Goal: Information Seeking & Learning: Check status

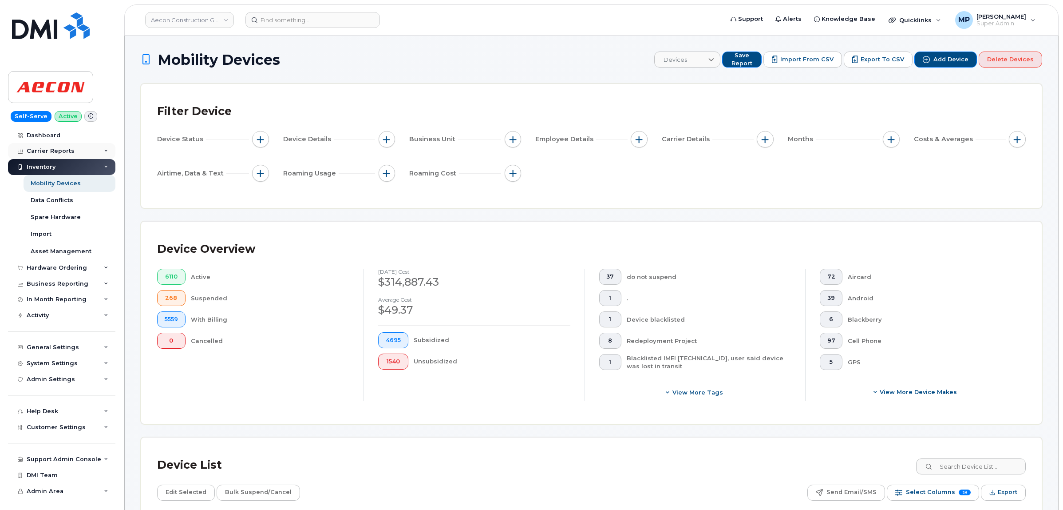
click at [52, 153] on div "Carrier Reports" at bounding box center [51, 150] width 48 height 7
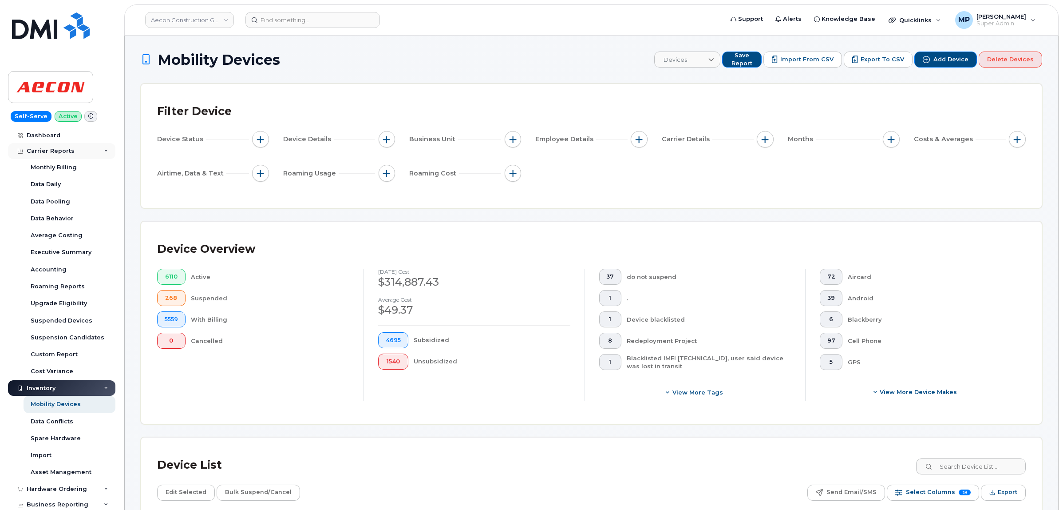
click at [49, 153] on div "Carrier Reports" at bounding box center [51, 150] width 48 height 7
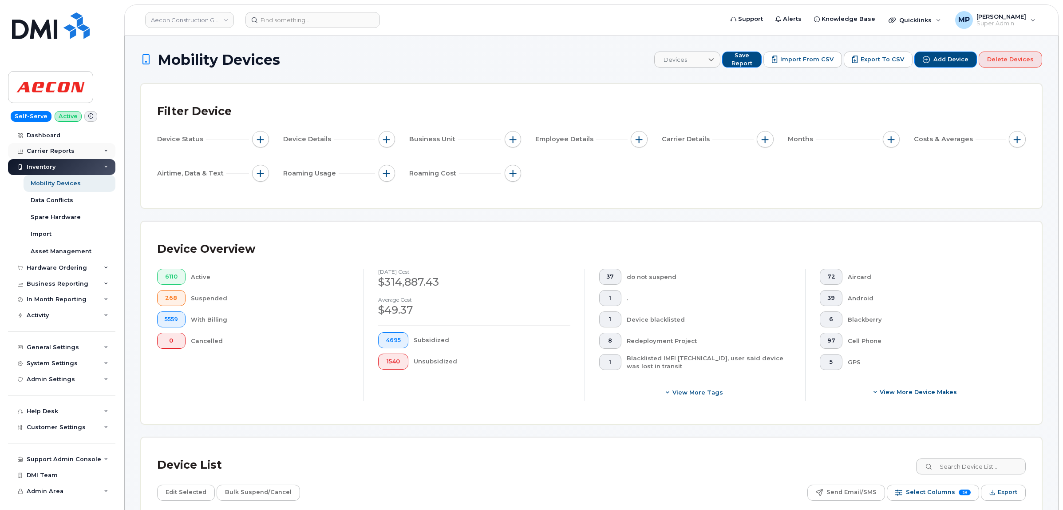
click at [52, 151] on div "Carrier Reports" at bounding box center [51, 150] width 48 height 7
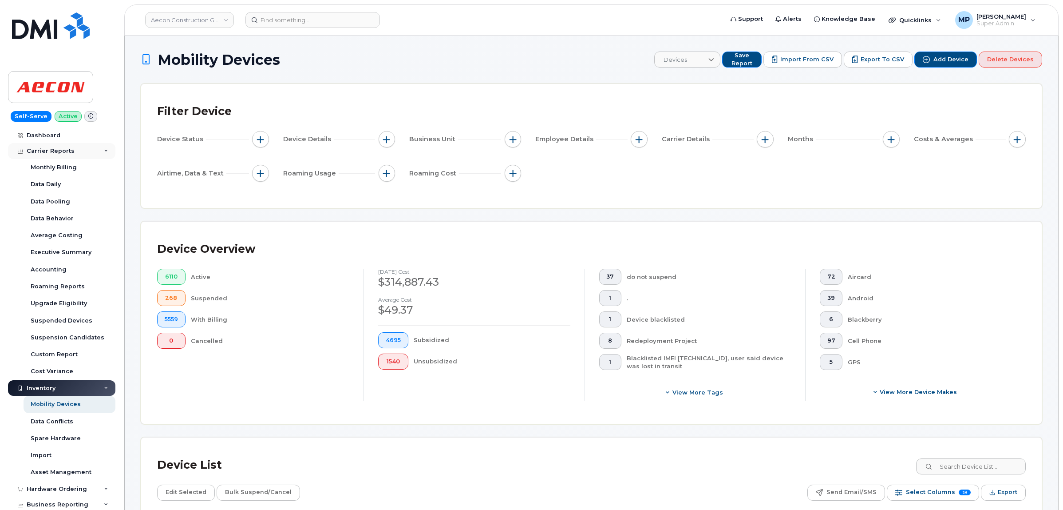
click at [49, 154] on div "Carrier Reports" at bounding box center [51, 150] width 48 height 7
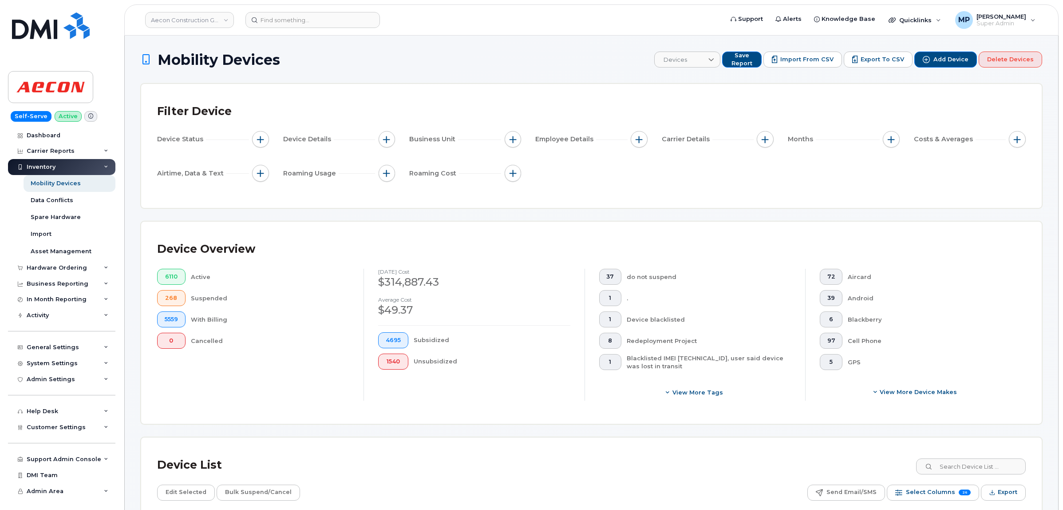
click at [45, 167] on div "Inventory" at bounding box center [41, 166] width 29 height 7
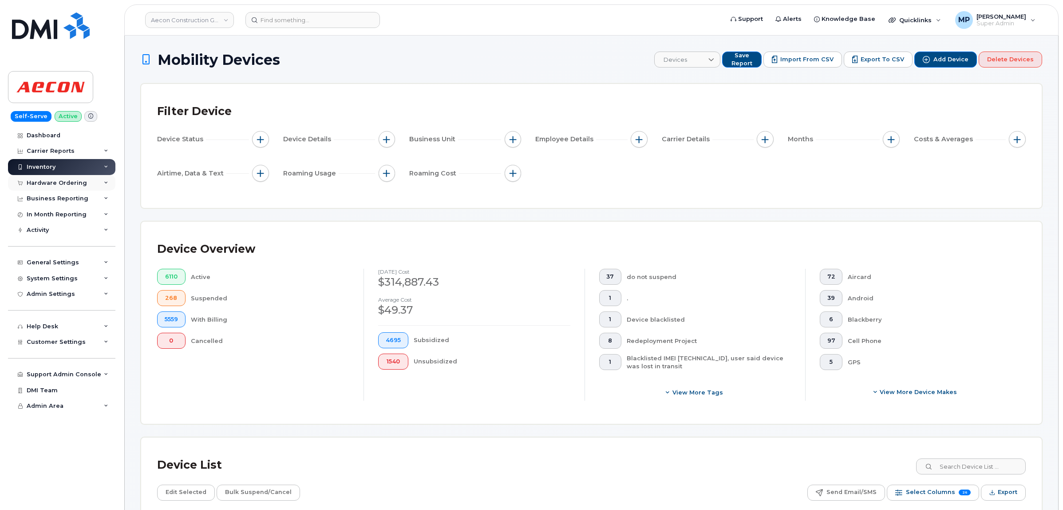
click at [45, 186] on div "Hardware Ordering" at bounding box center [57, 182] width 60 height 7
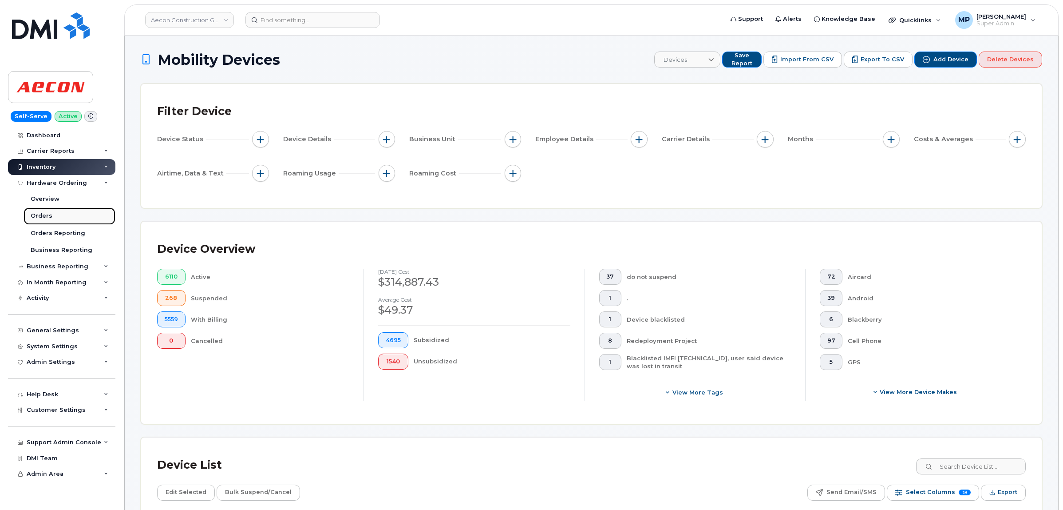
drag, startPoint x: 46, startPoint y: 217, endPoint x: 77, endPoint y: 213, distance: 31.3
click at [46, 216] on div "Orders" at bounding box center [42, 216] width 22 height 8
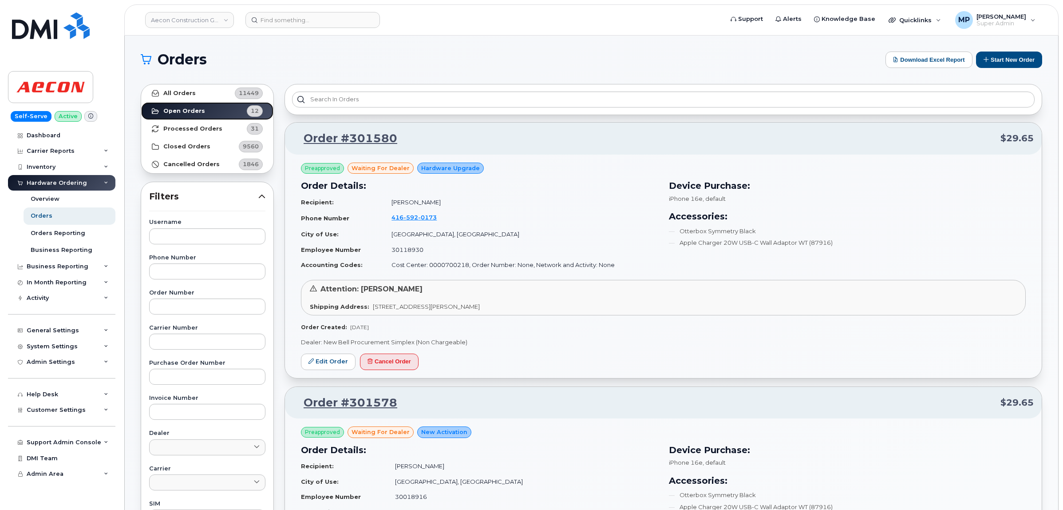
click at [205, 109] on link "Open Orders 12" at bounding box center [207, 111] width 132 height 18
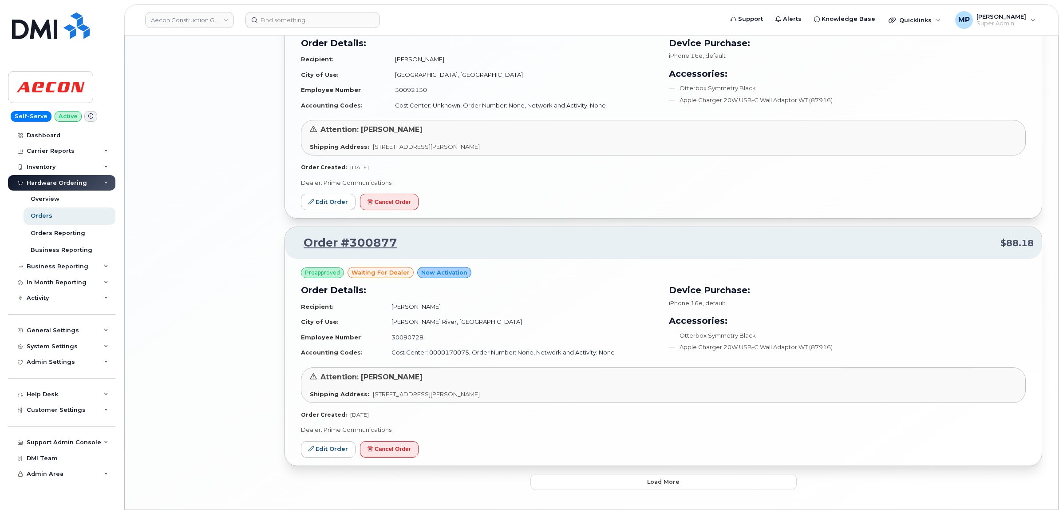
scroll to position [1675, 0]
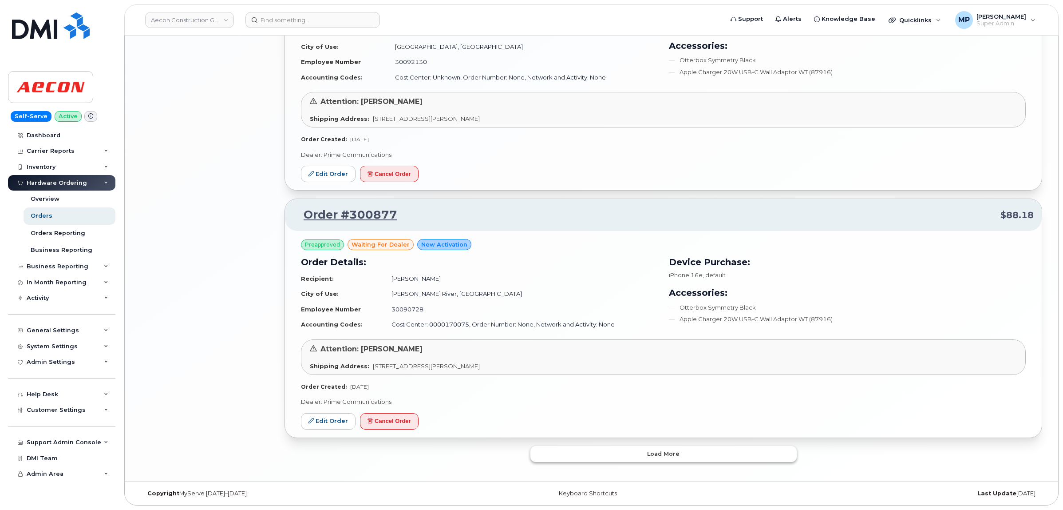
click at [602, 458] on button "Load more" at bounding box center [664, 454] width 266 height 16
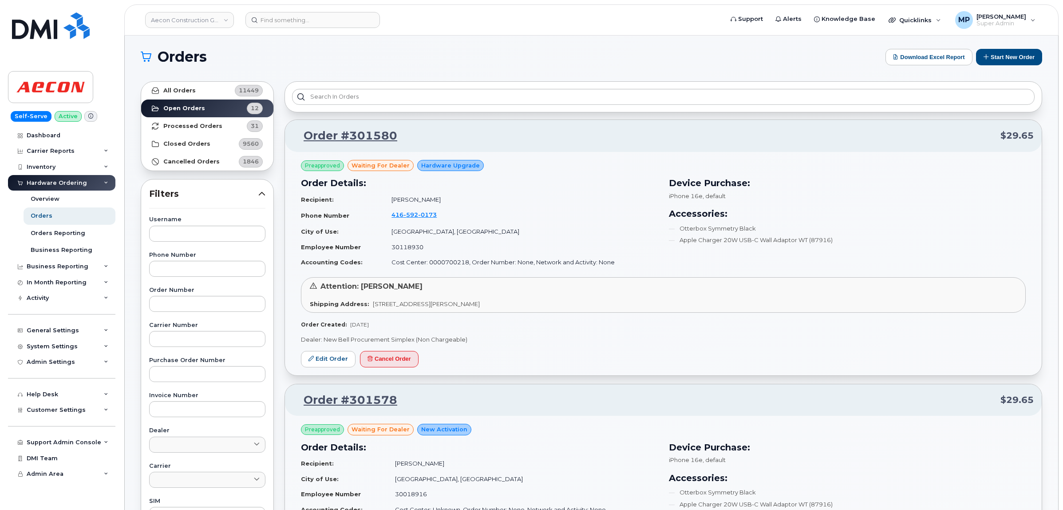
scroll to position [0, 0]
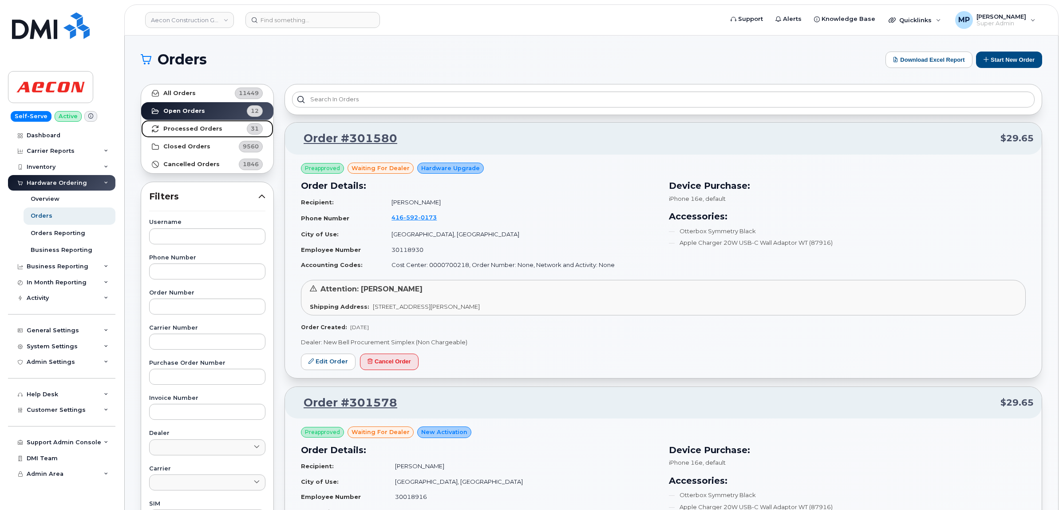
click at [208, 124] on link "Processed Orders 31" at bounding box center [207, 129] width 132 height 18
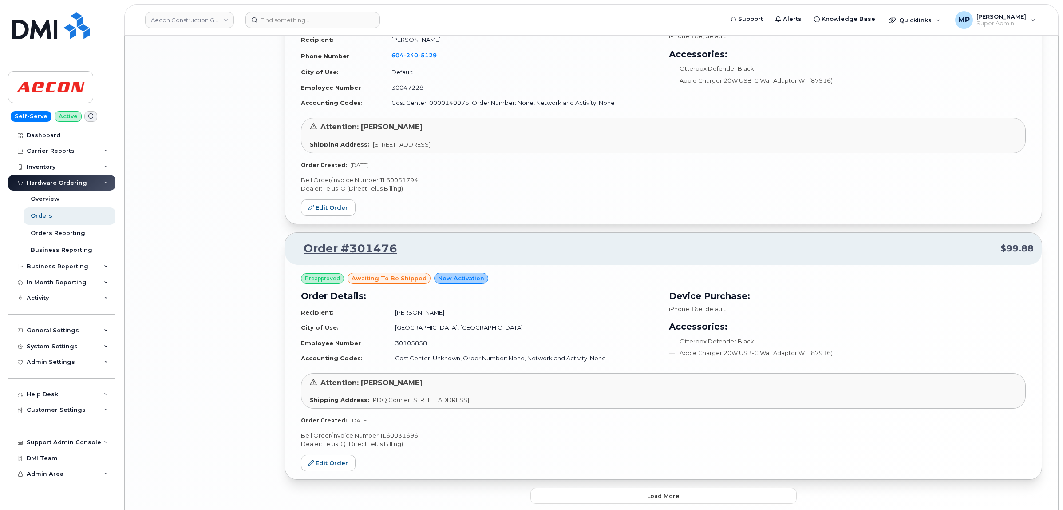
scroll to position [1757, 0]
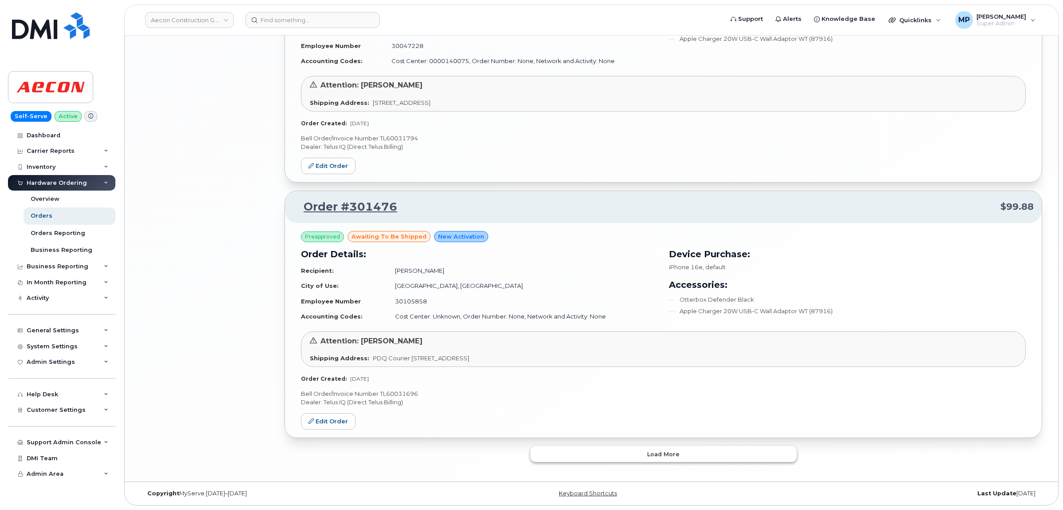
click at [678, 453] on span "Load more" at bounding box center [663, 454] width 32 height 8
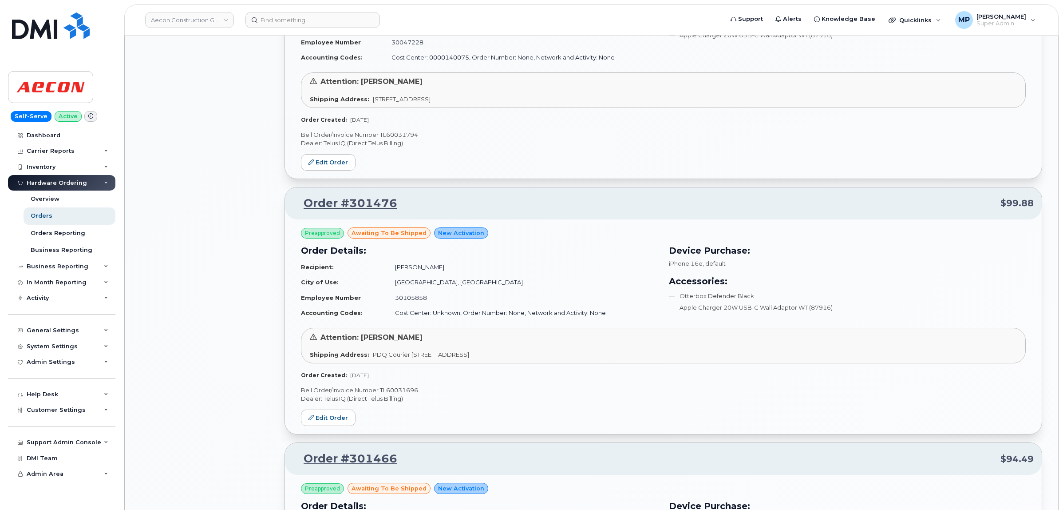
scroll to position [3805, 0]
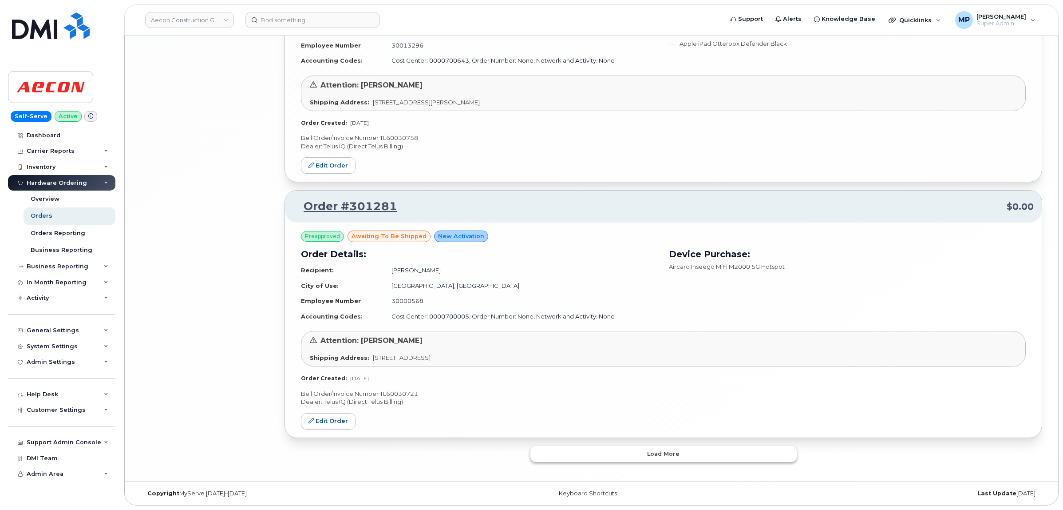
click at [665, 458] on button "Load more" at bounding box center [664, 454] width 266 height 16
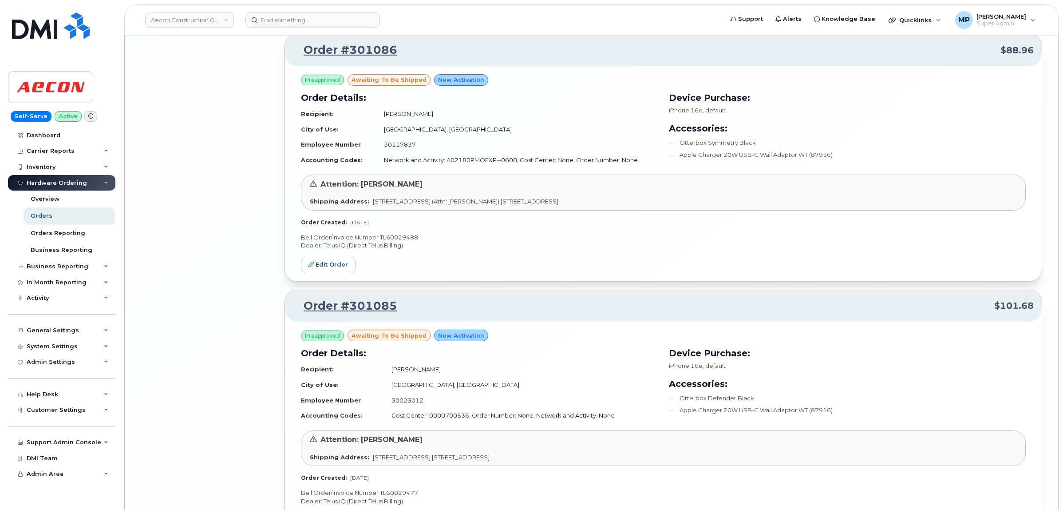
scroll to position [5885, 0]
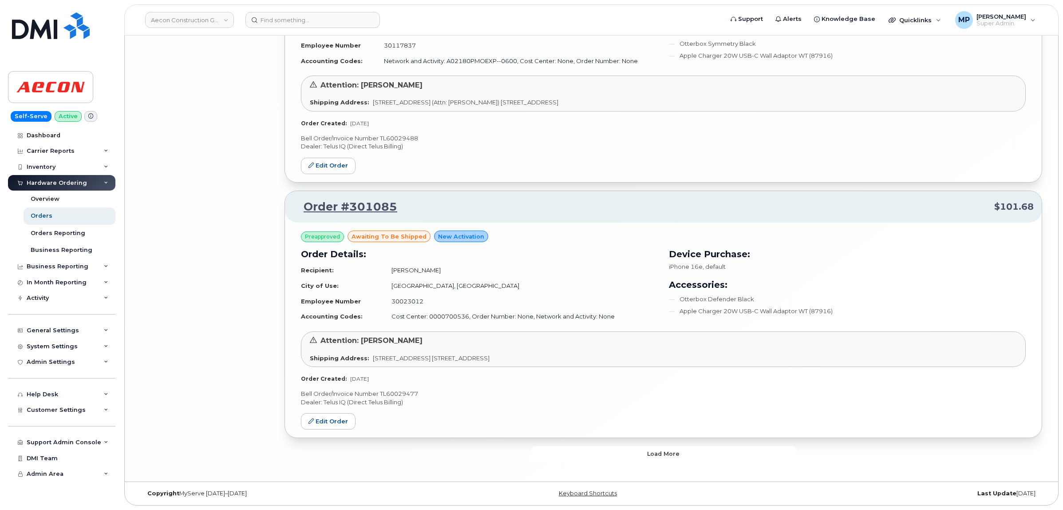
click at [661, 458] on span "Load more" at bounding box center [663, 453] width 32 height 8
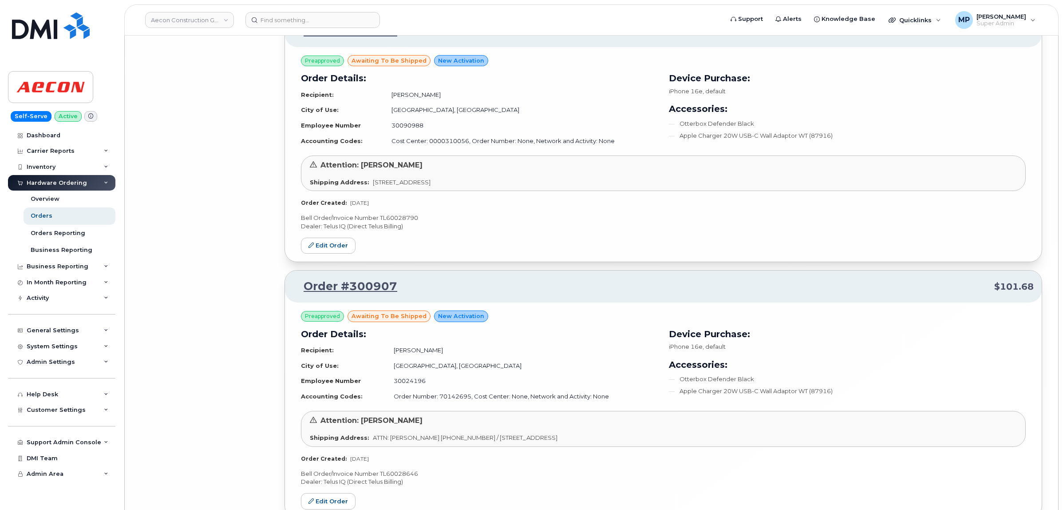
scroll to position [7657, 0]
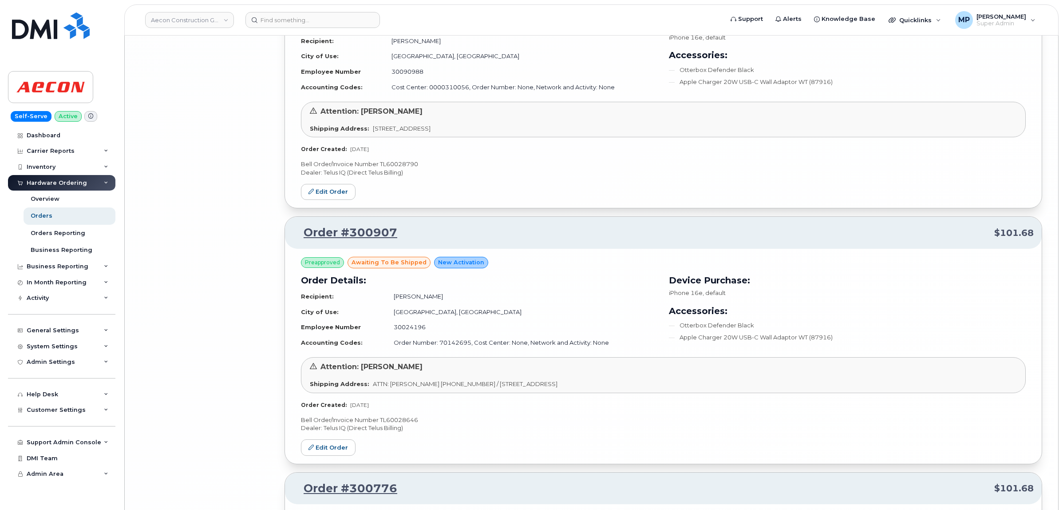
scroll to position [0, 0]
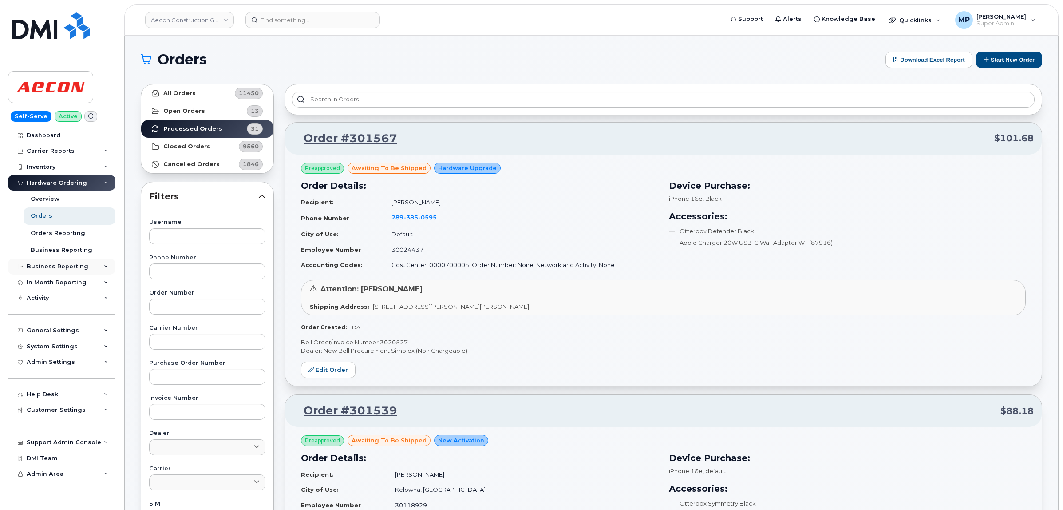
click at [47, 263] on div "Business Reporting" at bounding box center [61, 266] width 107 height 16
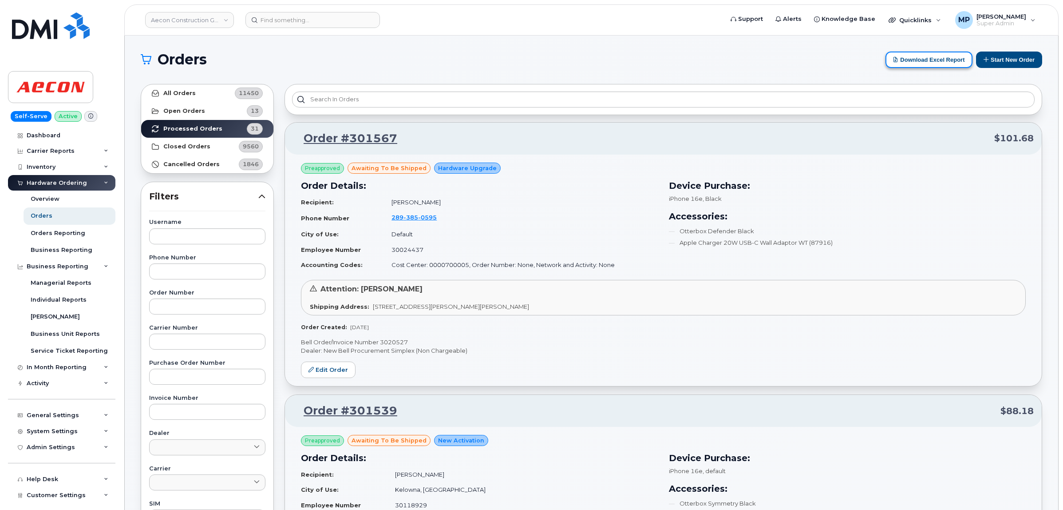
click at [947, 59] on button "Download Excel Report" at bounding box center [929, 59] width 87 height 16
click at [34, 166] on div "Inventory" at bounding box center [41, 166] width 29 height 7
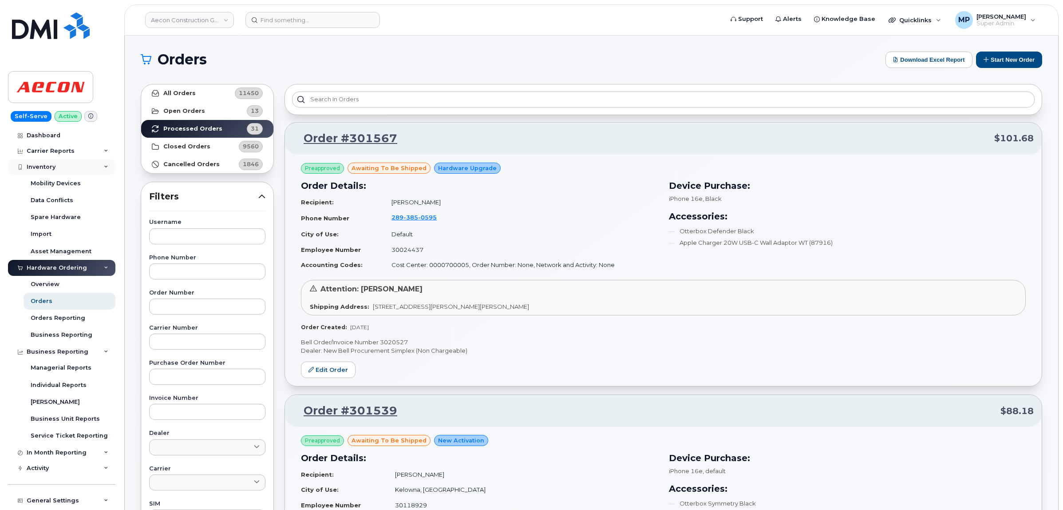
click at [36, 163] on div "Inventory" at bounding box center [61, 167] width 107 height 16
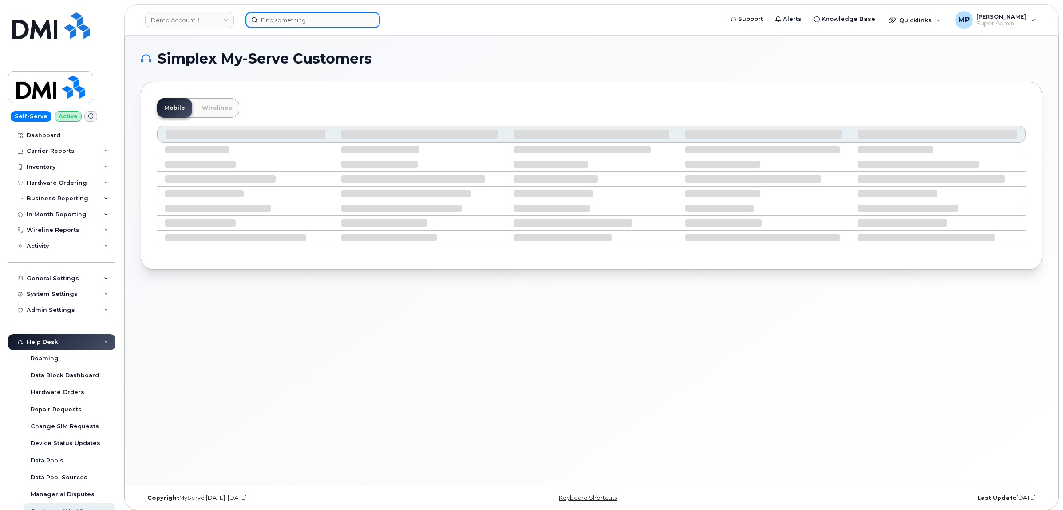
click at [267, 23] on input at bounding box center [313, 20] width 135 height 16
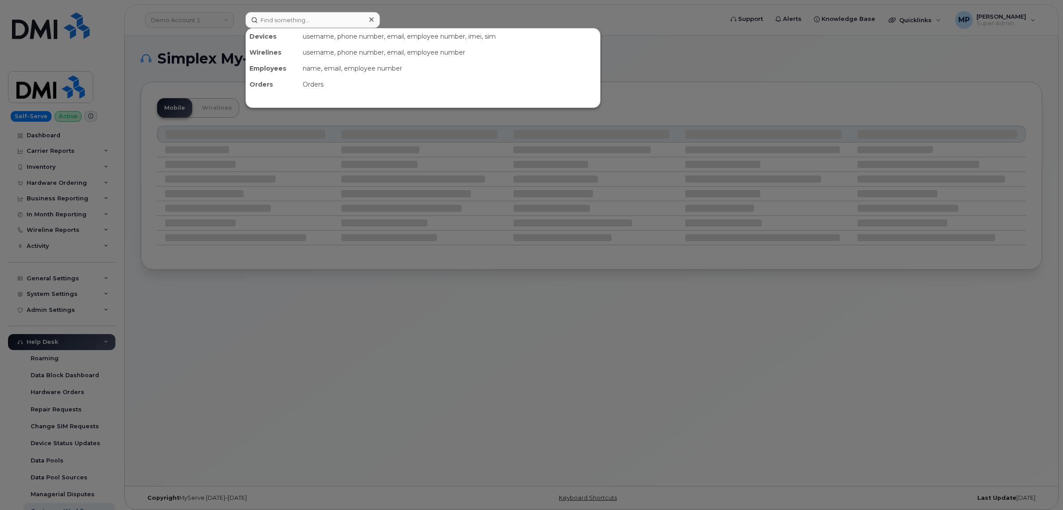
click at [775, 74] on div at bounding box center [531, 255] width 1063 height 510
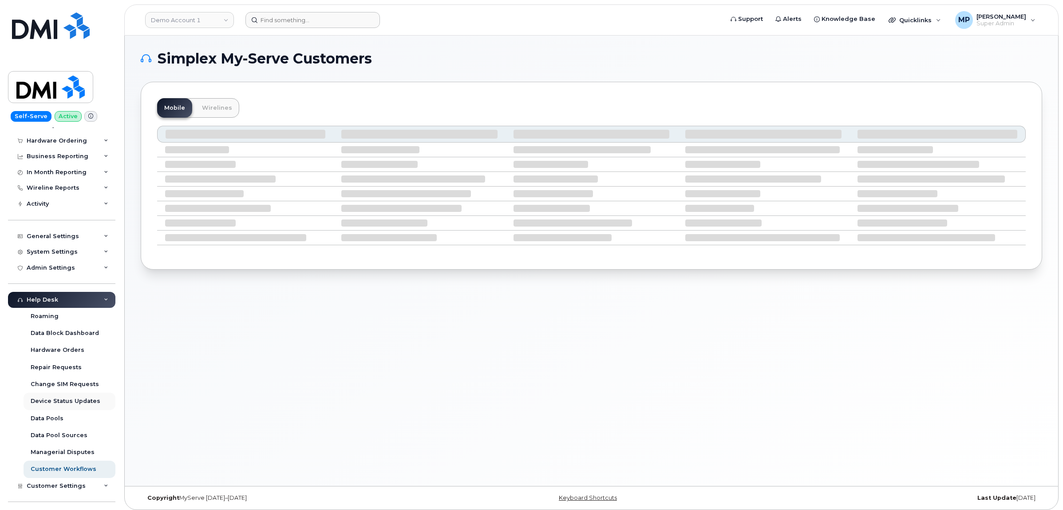
scroll to position [93, 0]
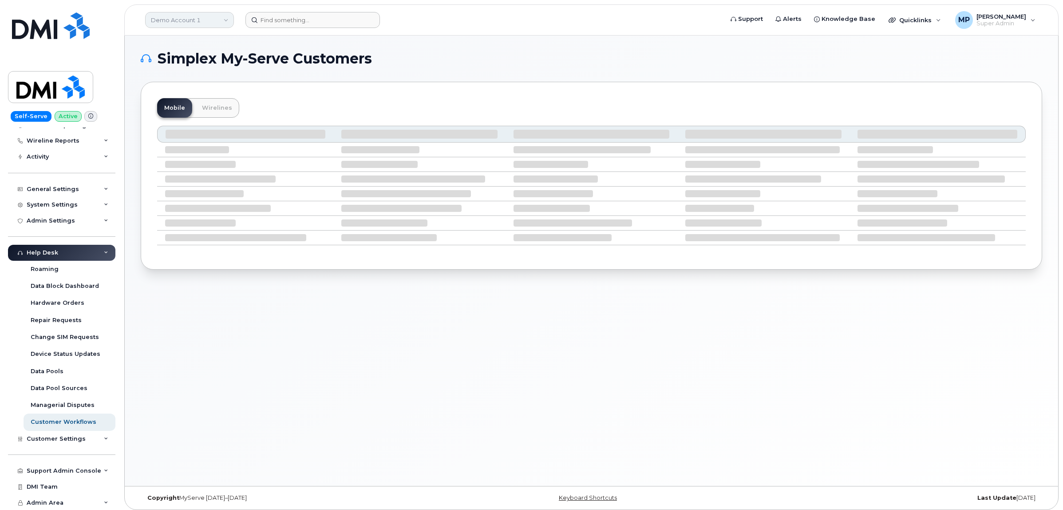
click at [174, 20] on link "Demo Account 1" at bounding box center [189, 20] width 89 height 16
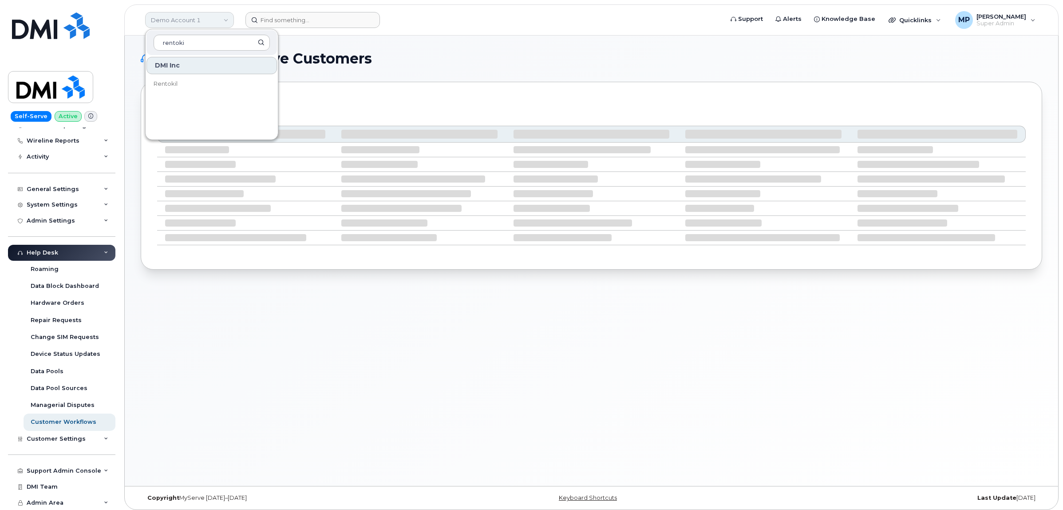
type input "rentoki"
click at [179, 85] on link "Rentokil" at bounding box center [212, 84] width 131 height 18
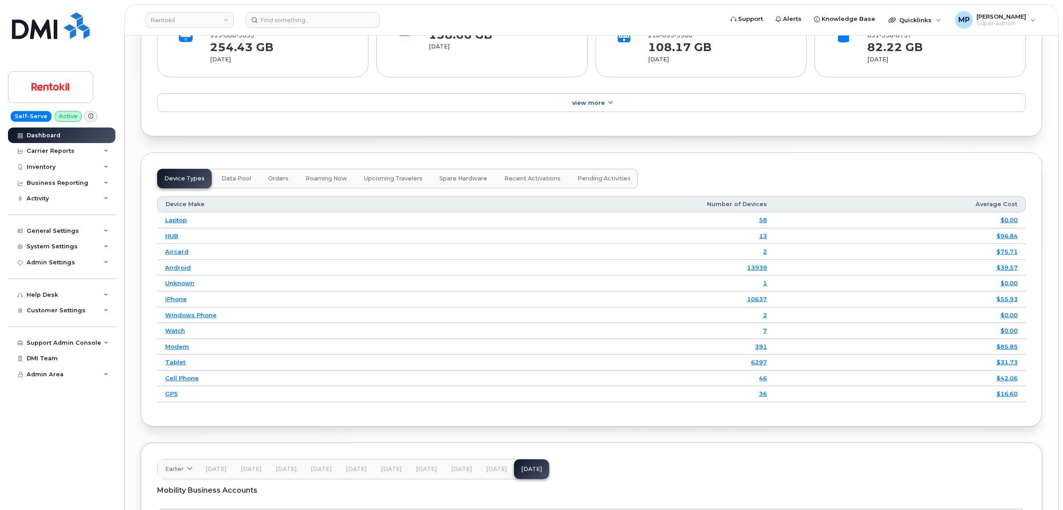
scroll to position [1254, 0]
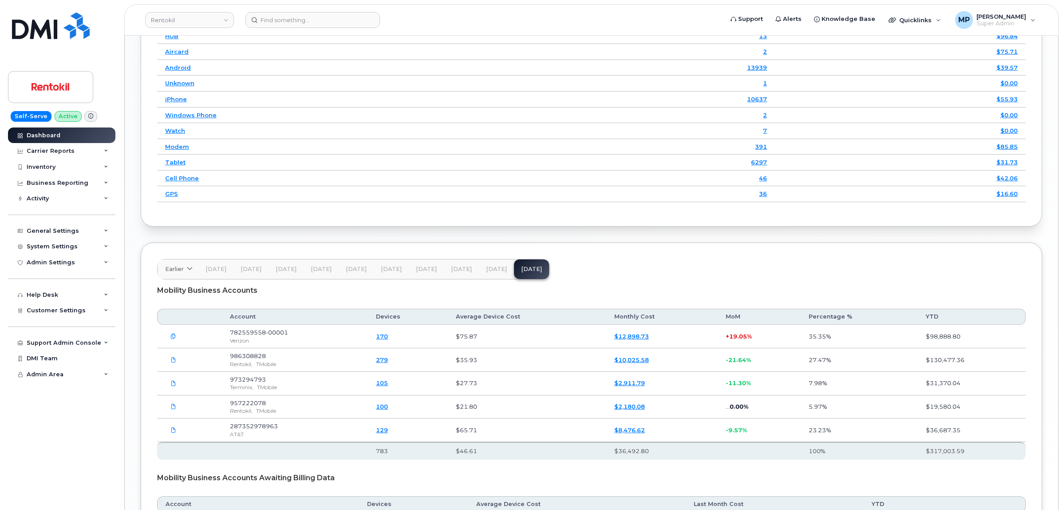
click at [489, 273] on span "Aug 25" at bounding box center [496, 268] width 21 height 7
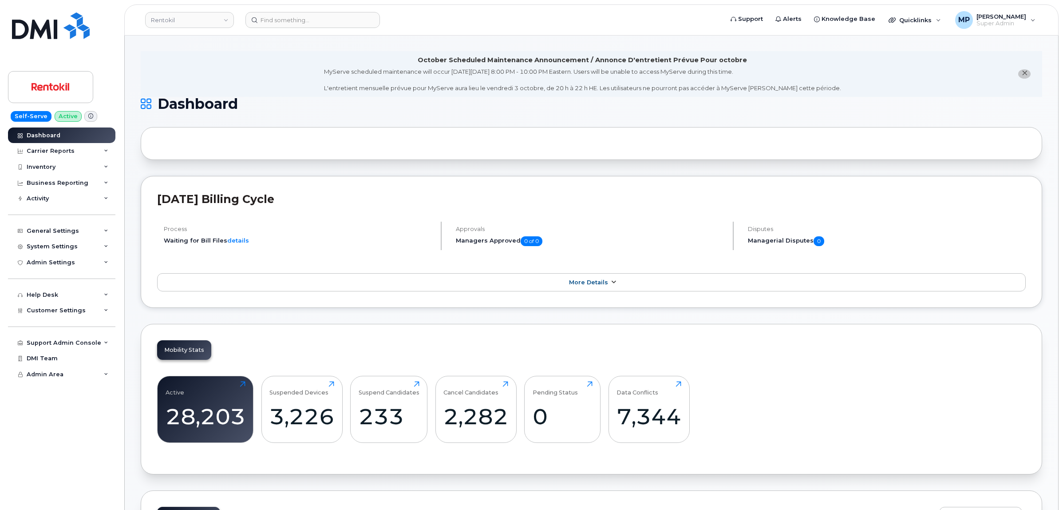
scroll to position [0, 0]
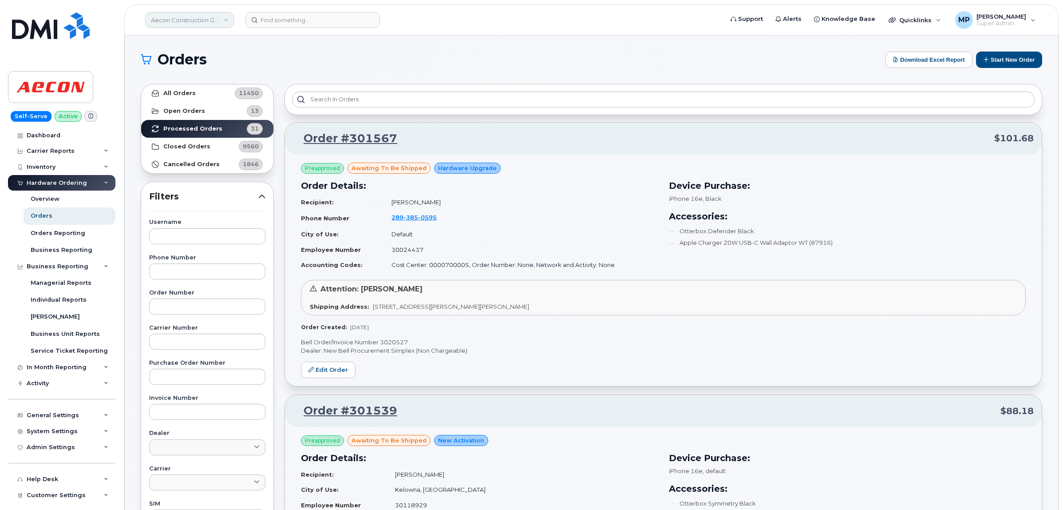
click at [188, 12] on link "Aecon Construction Group Inc" at bounding box center [189, 20] width 89 height 16
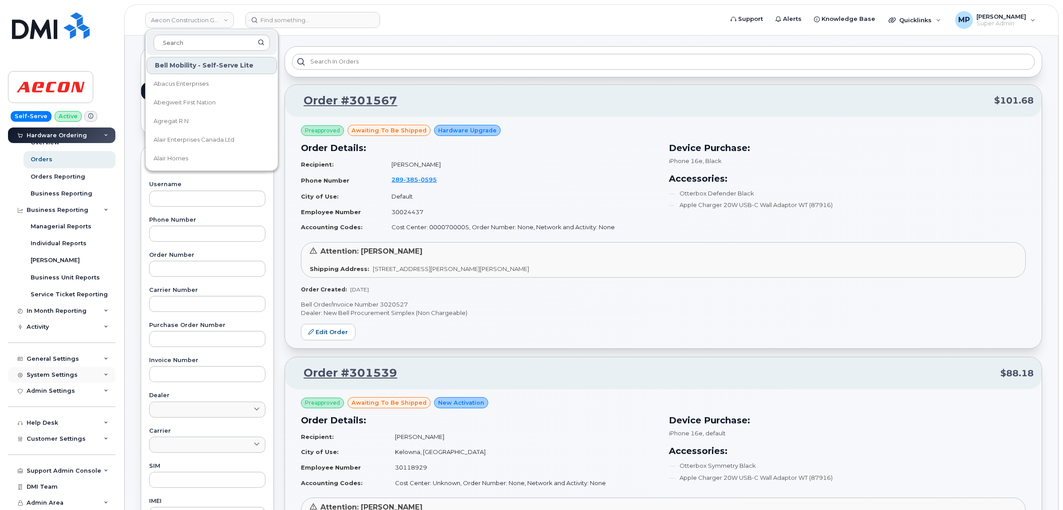
scroll to position [55, 0]
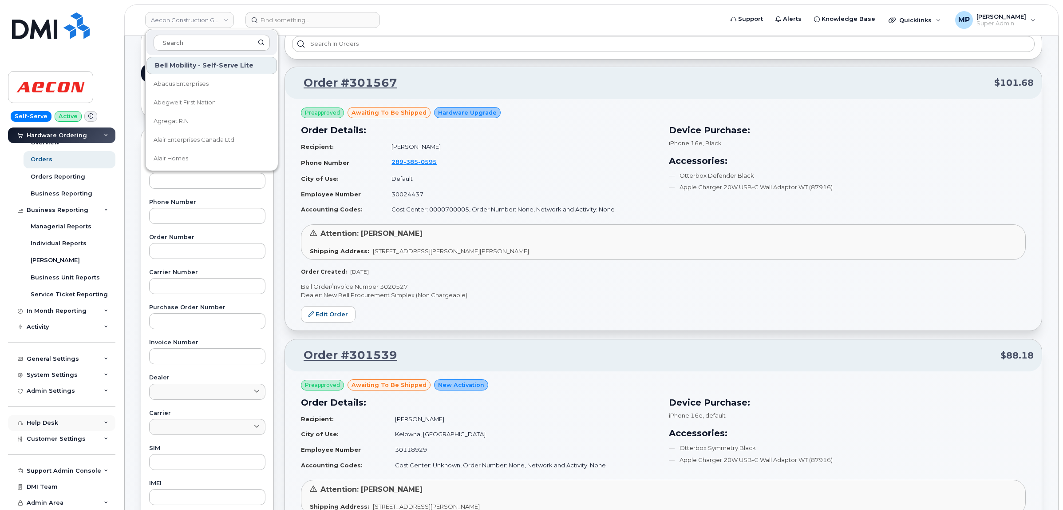
click at [41, 420] on div "Help Desk" at bounding box center [43, 422] width 32 height 7
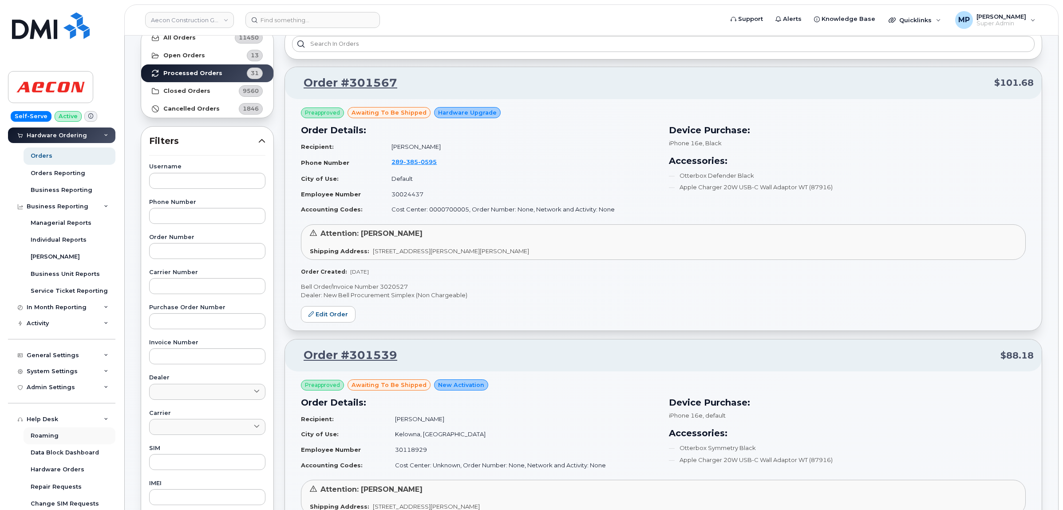
scroll to position [226, 0]
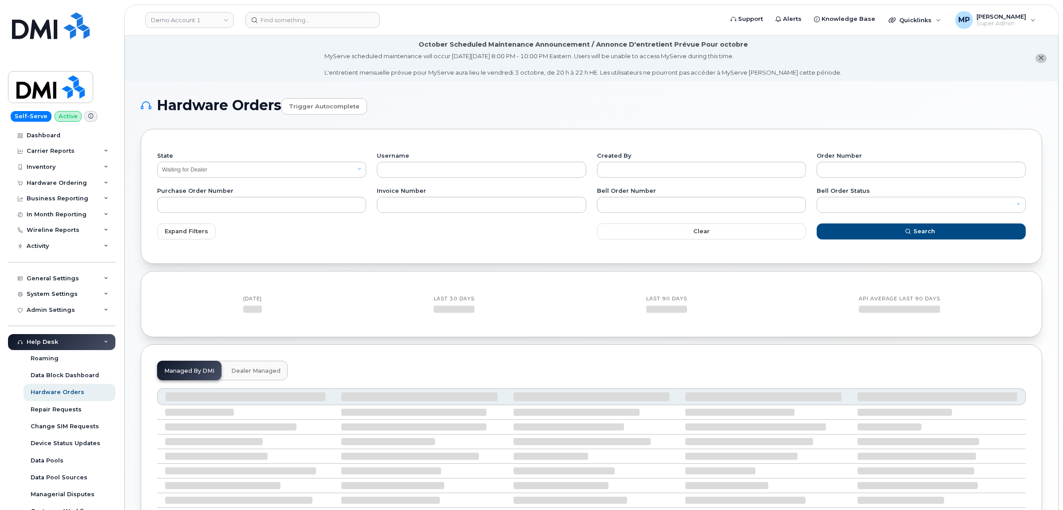
select select "Waiting for Dealer"
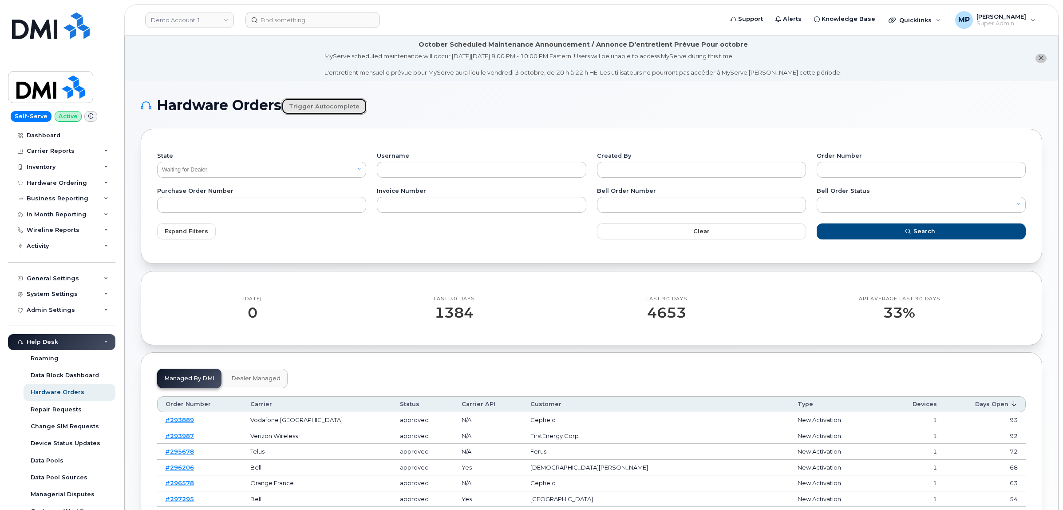
click at [313, 104] on link "Trigger autocomplete" at bounding box center [324, 106] width 86 height 16
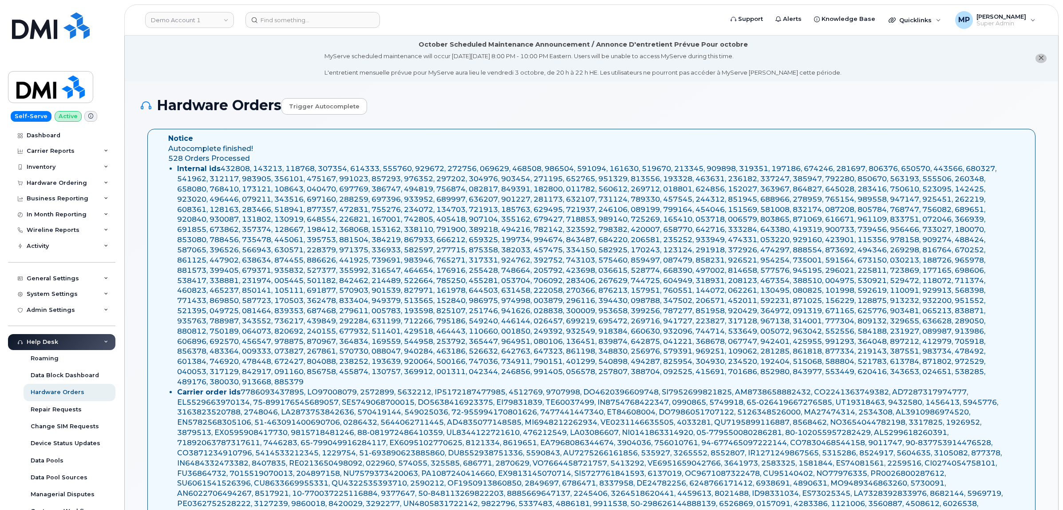
select select "Waiting for Dealer"
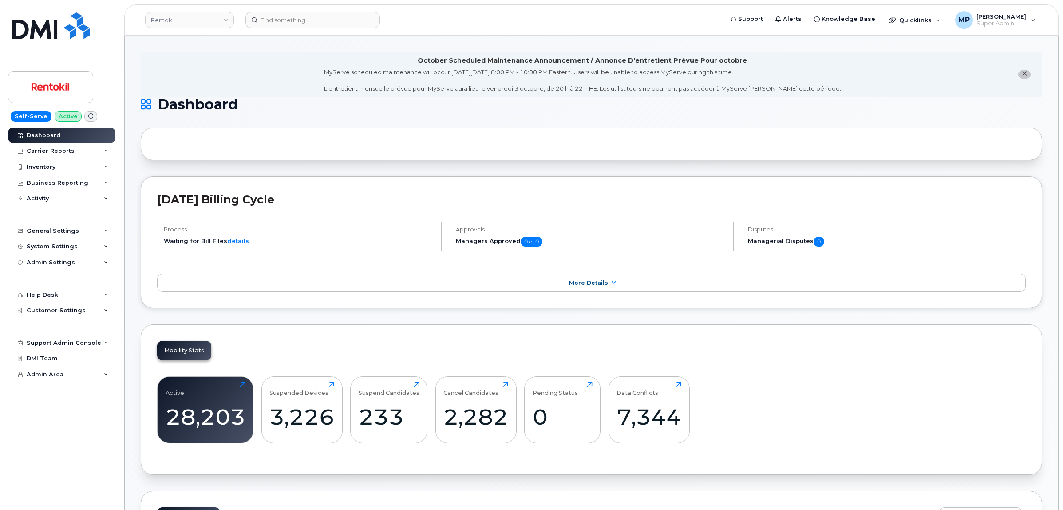
scroll to position [222, 0]
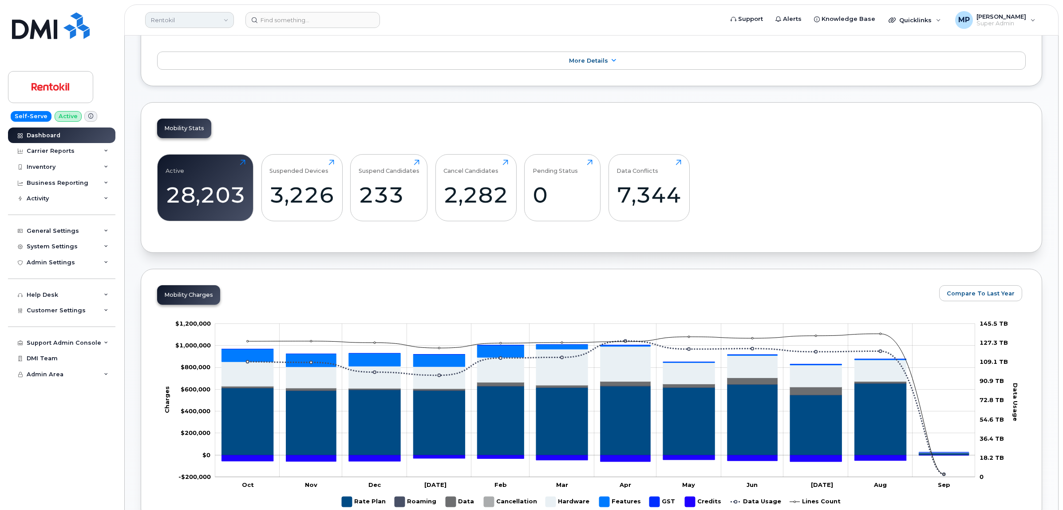
click at [174, 20] on link "Rentokil" at bounding box center [189, 20] width 89 height 16
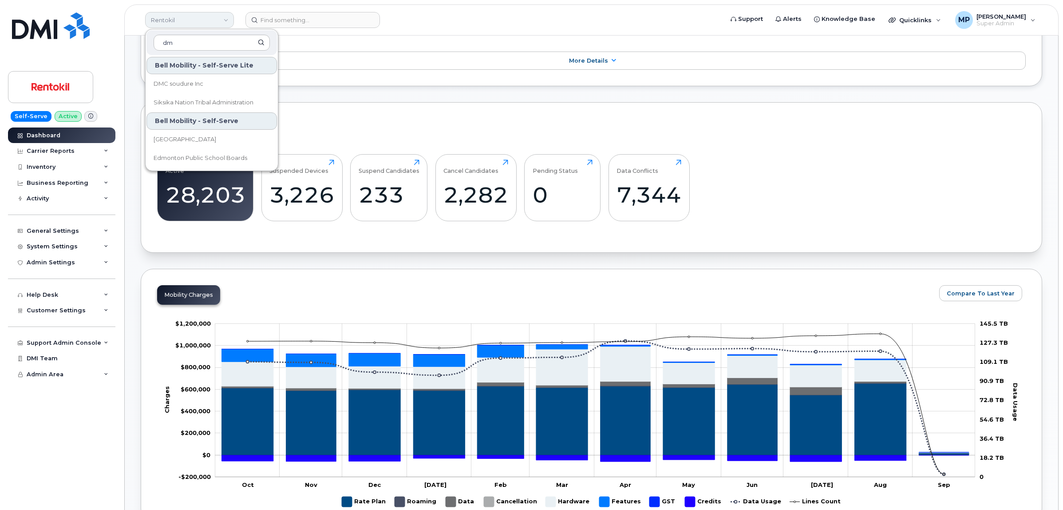
type input "d"
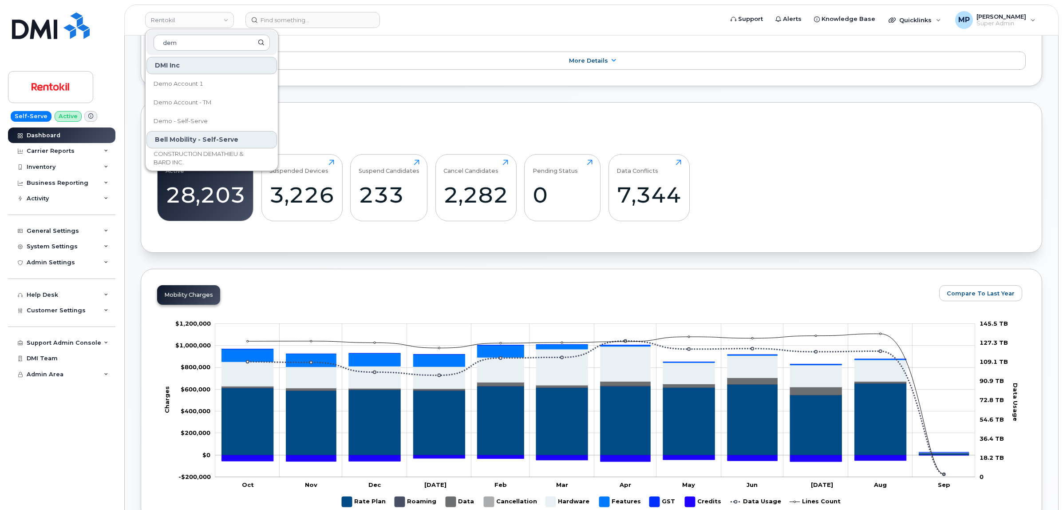
type input "dem"
click at [194, 90] on link "Demo Account 1" at bounding box center [212, 84] width 131 height 18
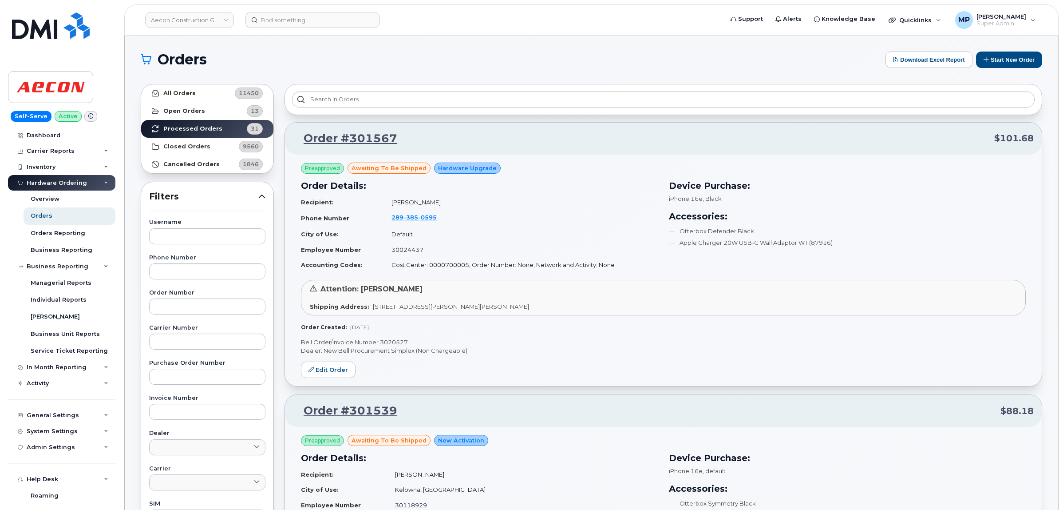
scroll to position [226, 0]
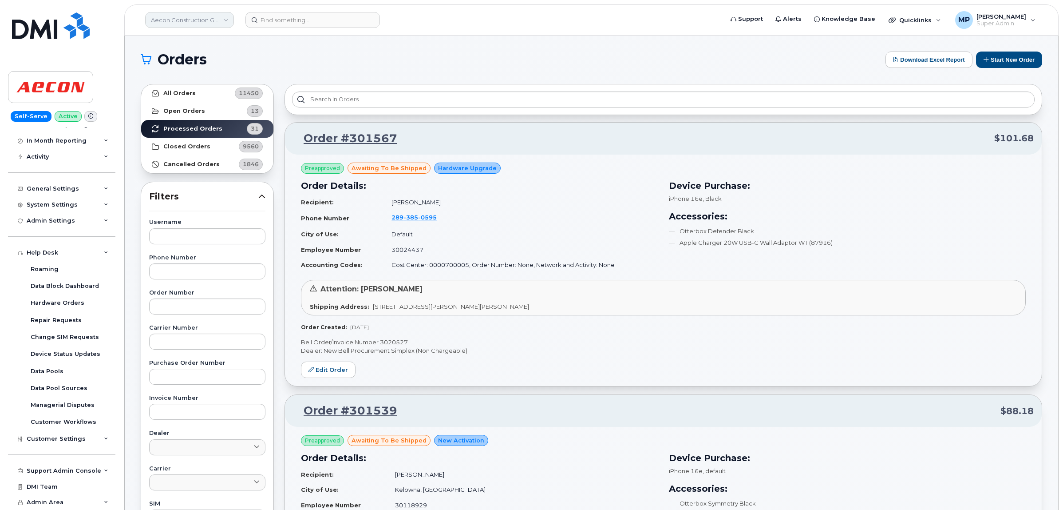
click at [176, 19] on link "Aecon Construction Group Inc" at bounding box center [189, 20] width 89 height 16
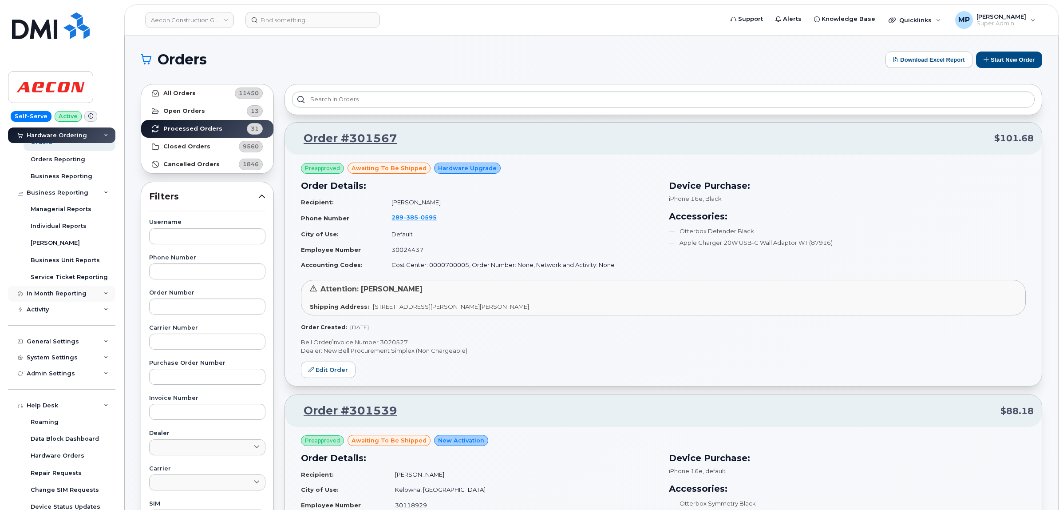
scroll to position [60, 0]
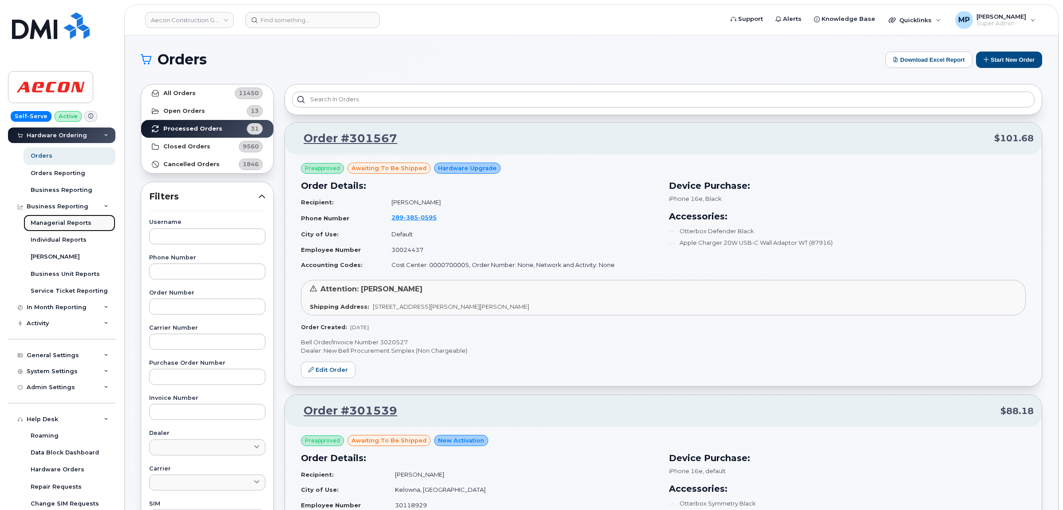
click at [54, 225] on div "Managerial Reports" at bounding box center [61, 223] width 61 height 8
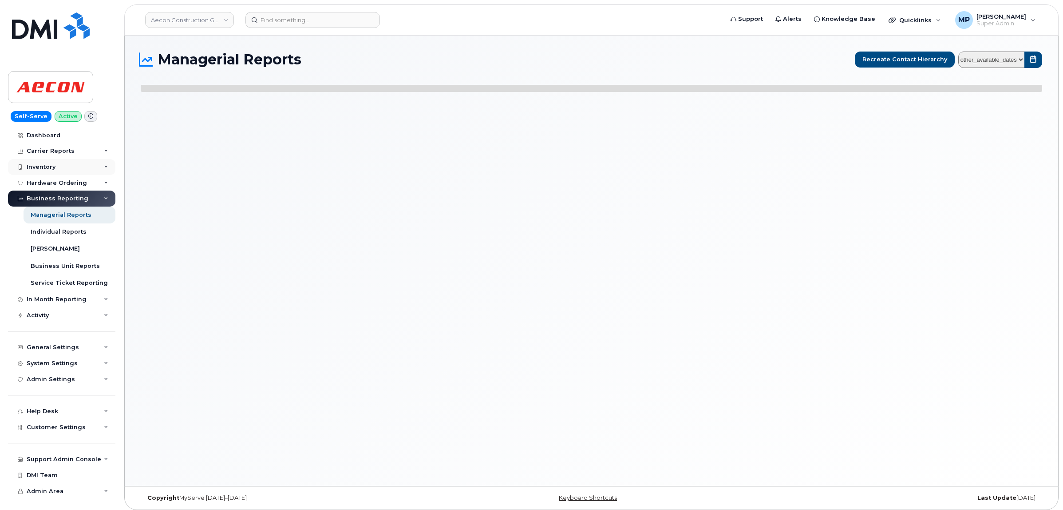
click at [49, 167] on div "Inventory" at bounding box center [41, 166] width 29 height 7
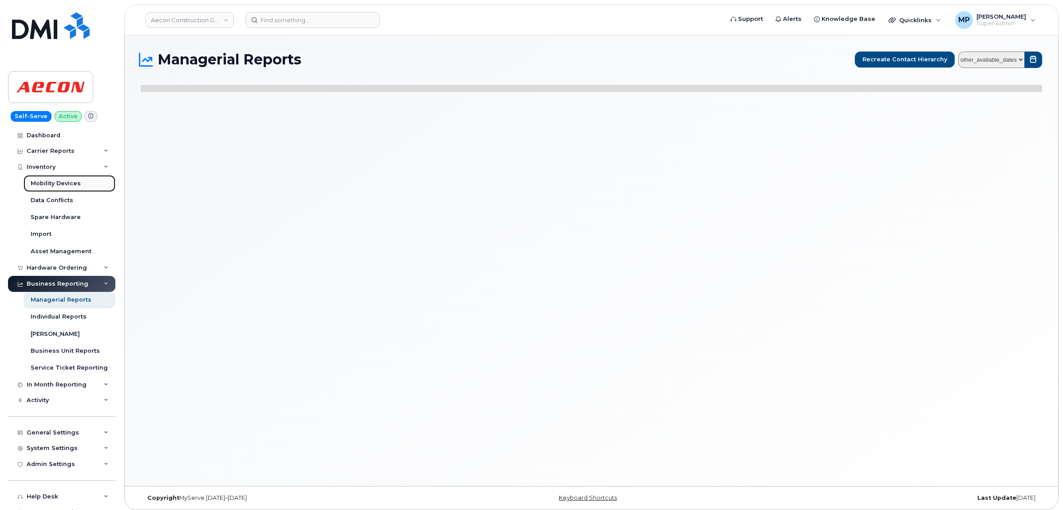
click at [50, 183] on div "Mobility Devices" at bounding box center [56, 183] width 50 height 8
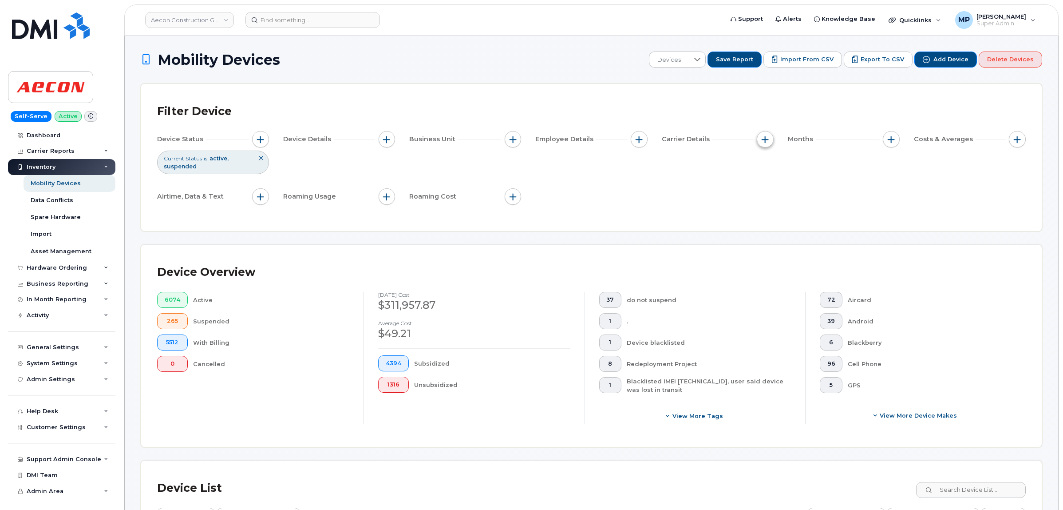
click at [767, 136] on span "button" at bounding box center [765, 139] width 7 height 7
click at [767, 165] on input "Carrier" at bounding box center [767, 166] width 7 height 7
checkbox input "true"
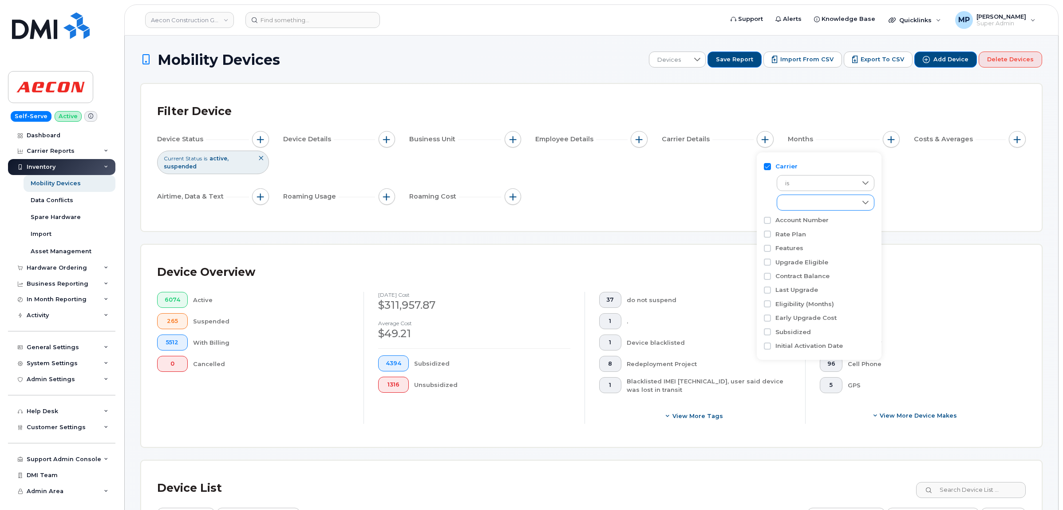
click at [812, 205] on div "empty" at bounding box center [817, 202] width 80 height 15
click at [809, 239] on li "Bell" at bounding box center [826, 241] width 98 height 16
checkbox input "true"
click at [587, 220] on div "Filter Device Device Status Current Status is active suspended Device Details B…" at bounding box center [591, 157] width 901 height 147
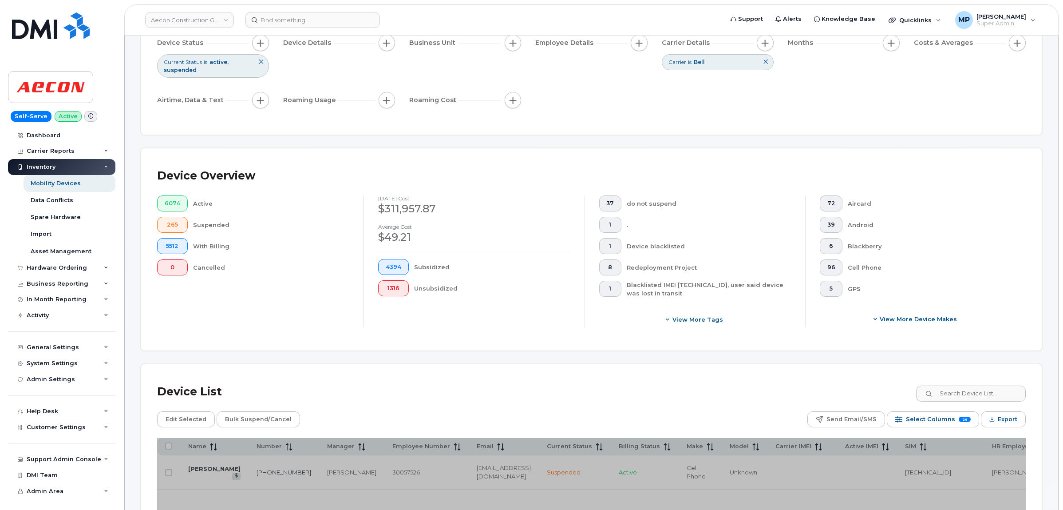
scroll to position [277, 0]
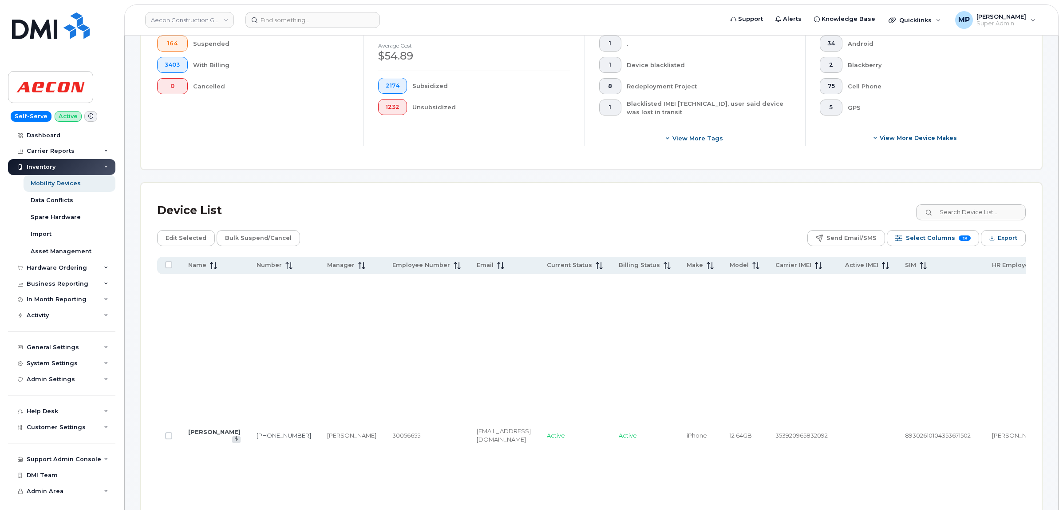
scroll to position [444, 0]
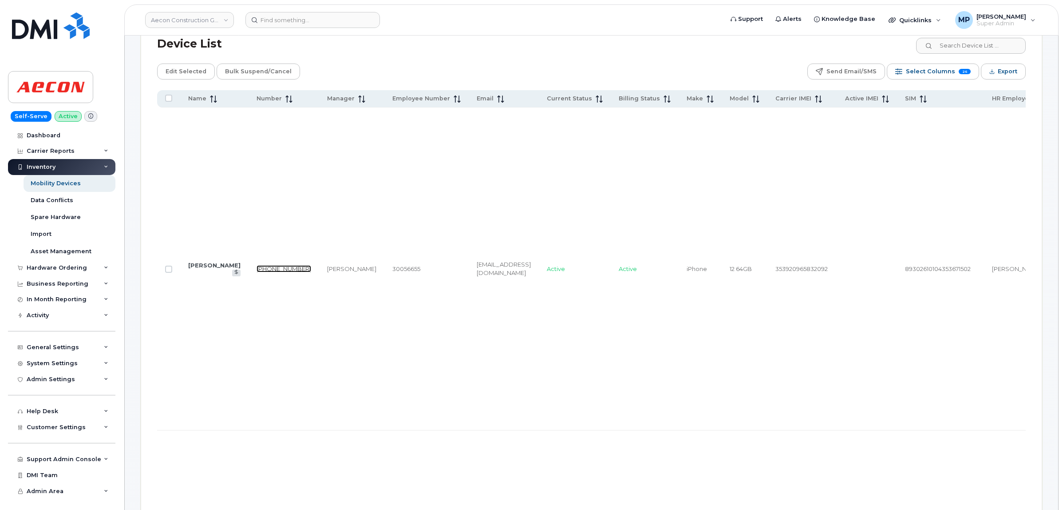
click at [257, 272] on link "204-232-2954" at bounding box center [284, 268] width 55 height 7
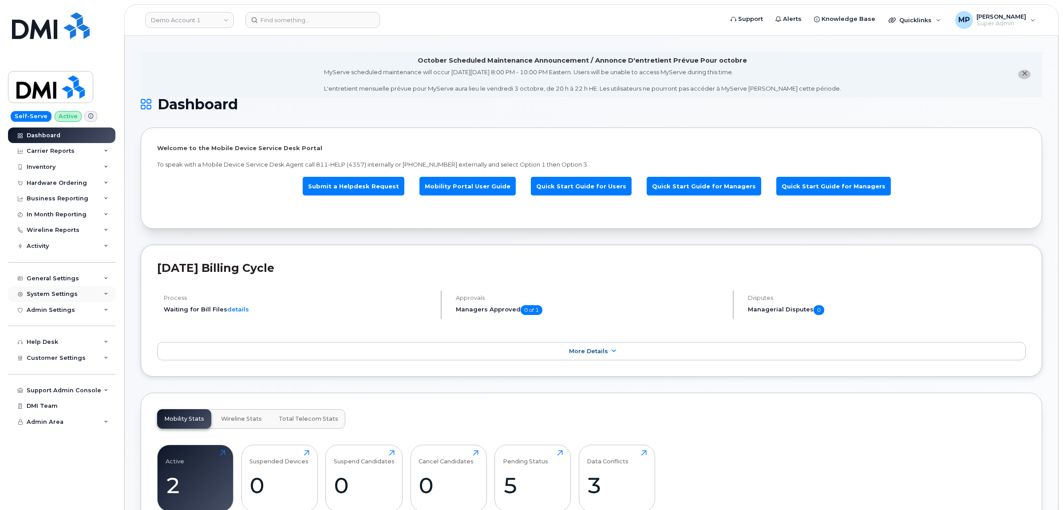
click at [54, 291] on div "System Settings" at bounding box center [61, 294] width 107 height 16
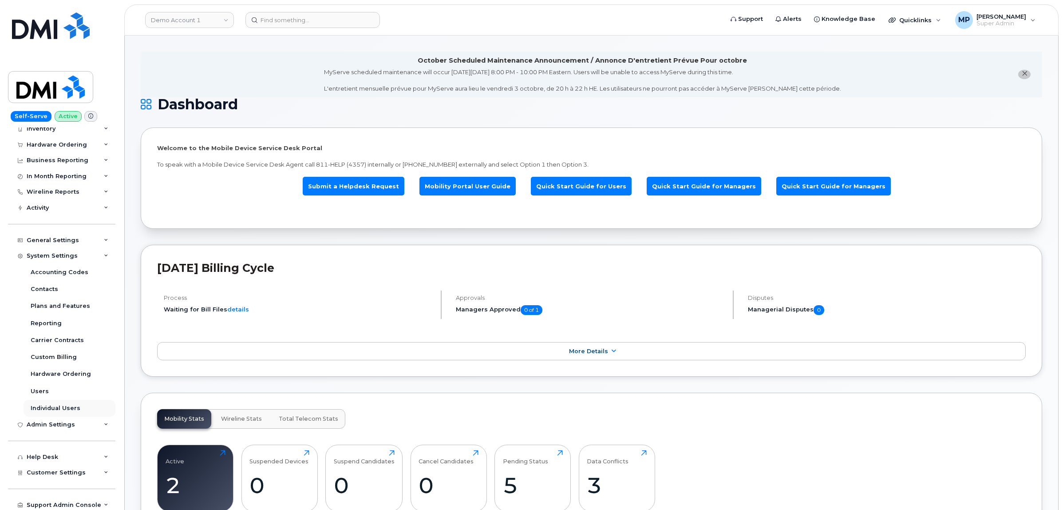
scroll to position [76, 0]
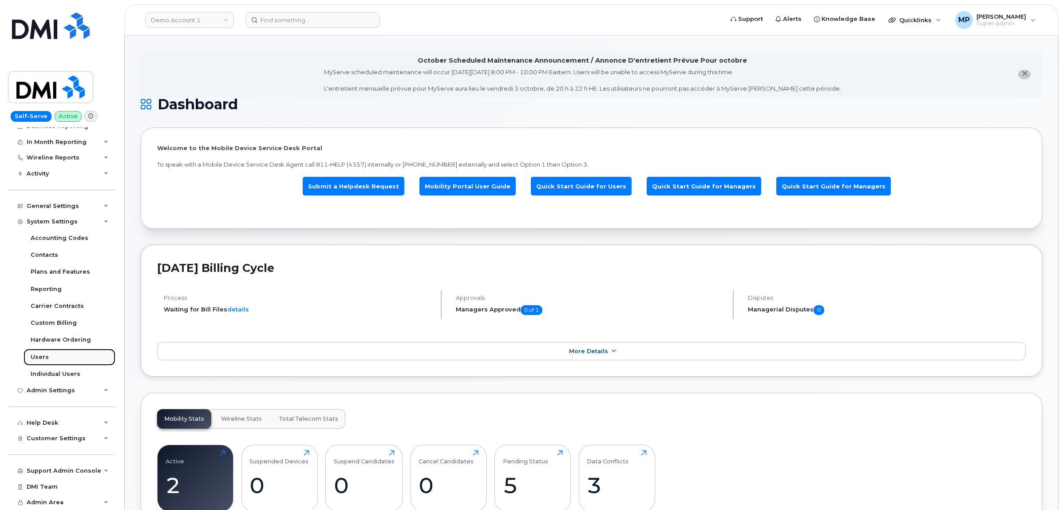
click at [43, 356] on div "Users" at bounding box center [40, 357] width 18 height 8
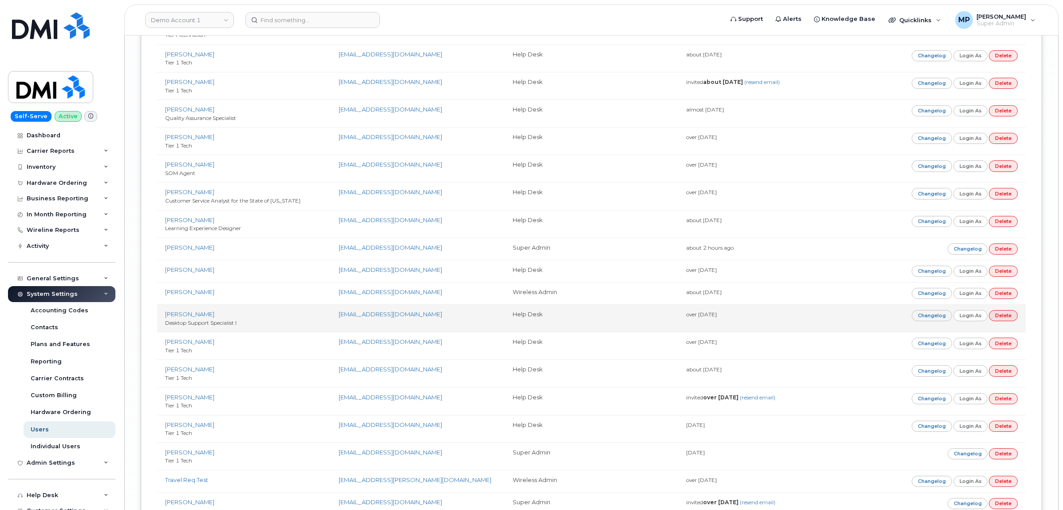
scroll to position [6380, 0]
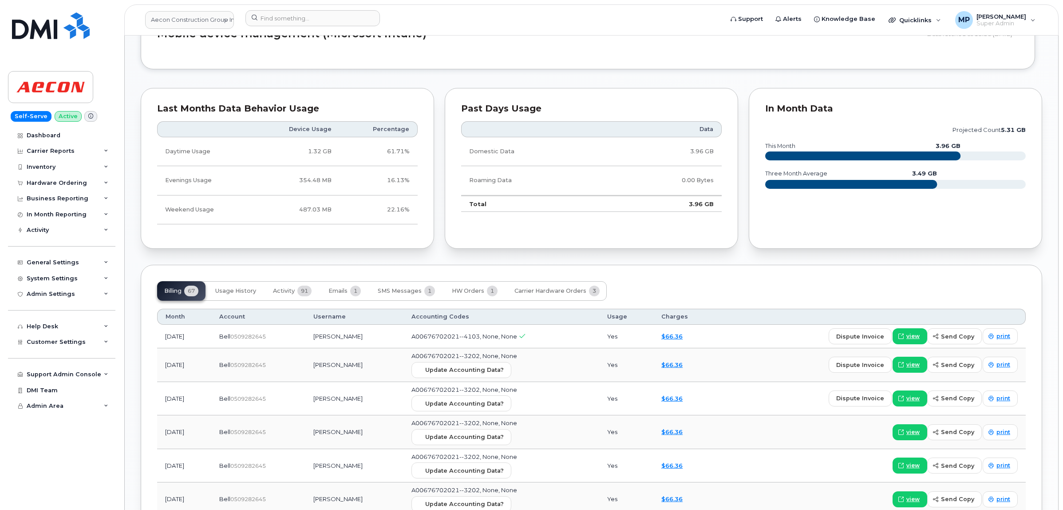
scroll to position [888, 0]
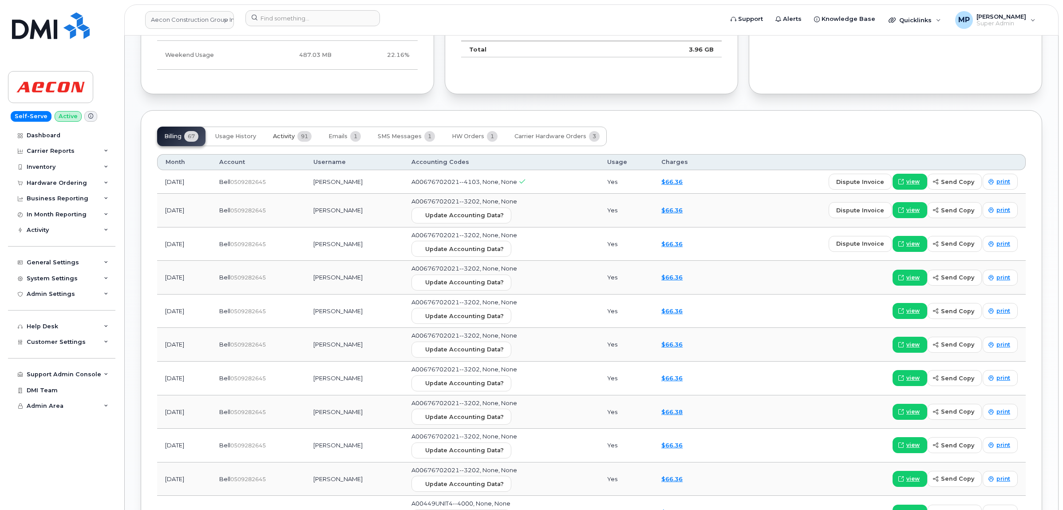
click at [297, 136] on button "Activity 91" at bounding box center [292, 137] width 53 height 20
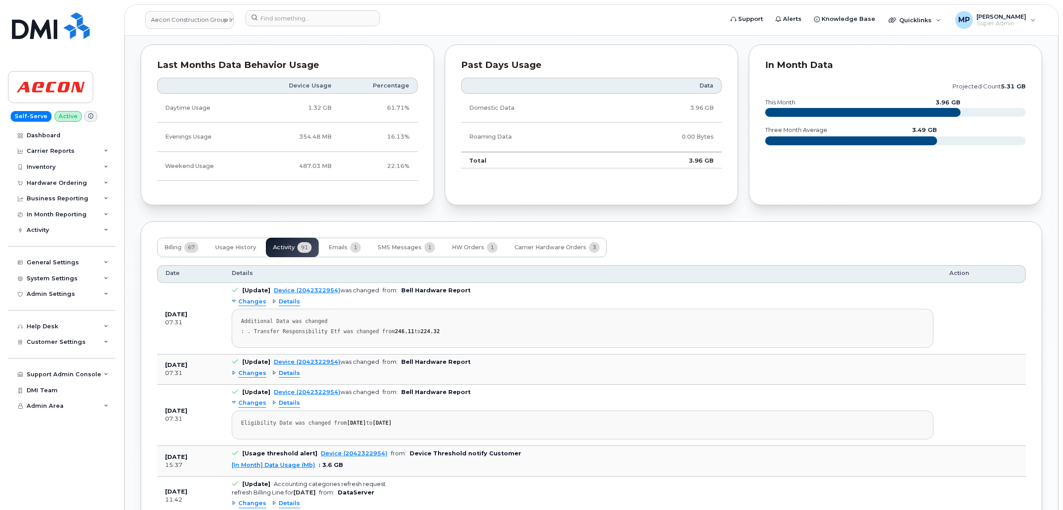
scroll to position [721, 0]
